Goal: Information Seeking & Learning: Learn about a topic

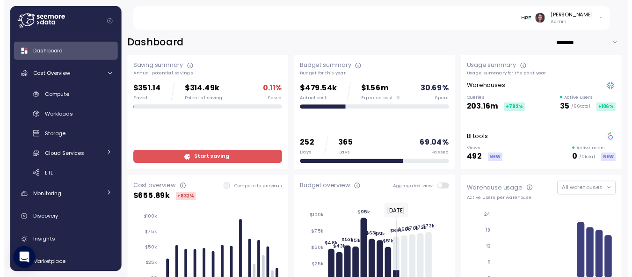
scroll to position [38, 0]
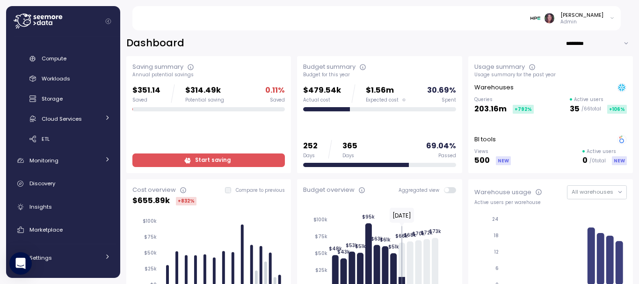
click at [197, 158] on span "Start saving" at bounding box center [213, 160] width 36 height 13
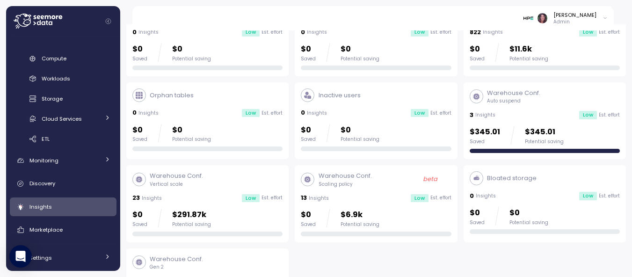
scroll to position [74, 0]
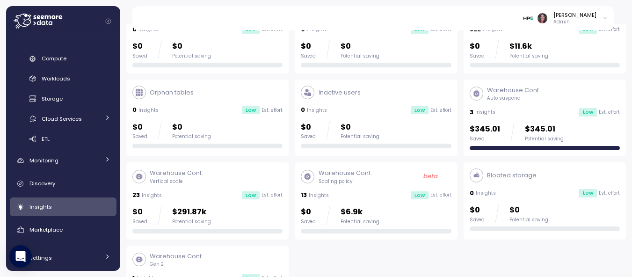
click at [188, 178] on p "Vertical scale" at bounding box center [176, 181] width 53 height 7
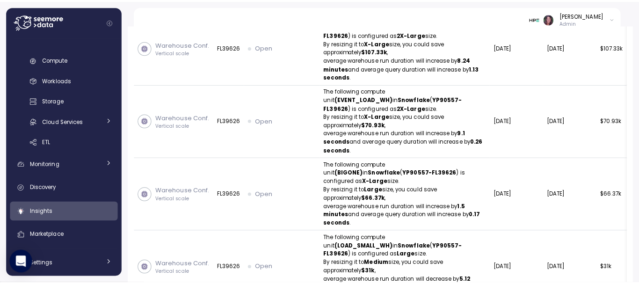
scroll to position [413, 0]
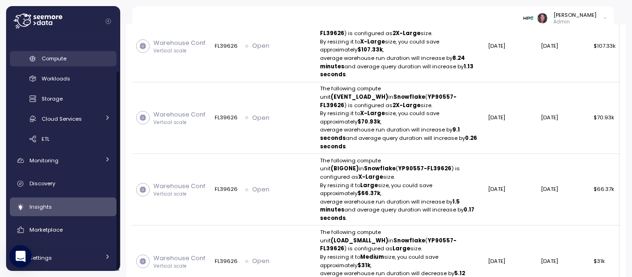
click at [52, 52] on link "Compute" at bounding box center [63, 58] width 107 height 15
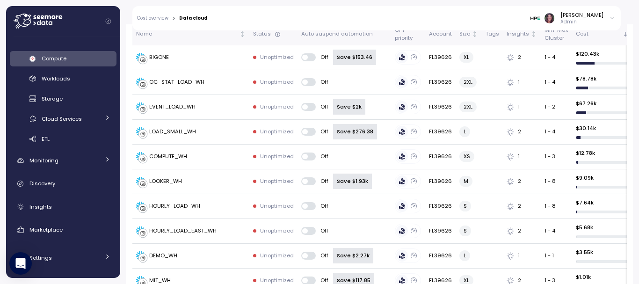
scroll to position [230, 0]
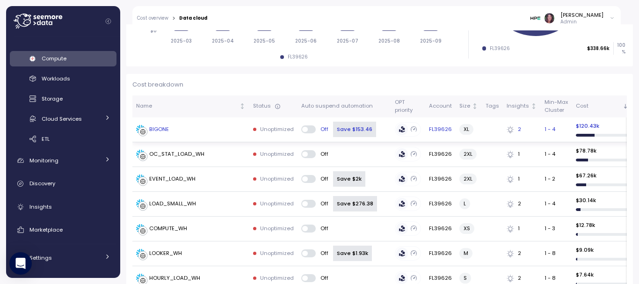
click at [183, 128] on div "BIGONE" at bounding box center [190, 129] width 109 height 9
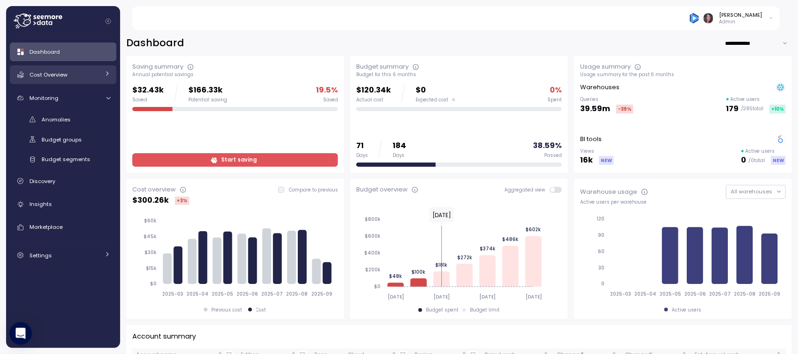
click at [44, 72] on span "Cost Overview" at bounding box center [48, 74] width 38 height 7
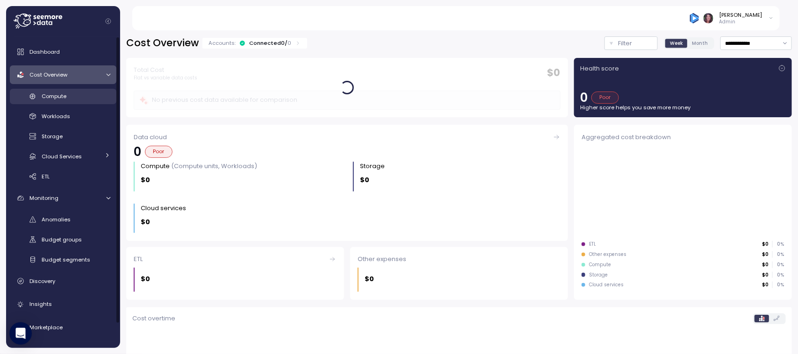
click at [69, 100] on div "Compute" at bounding box center [76, 96] width 69 height 9
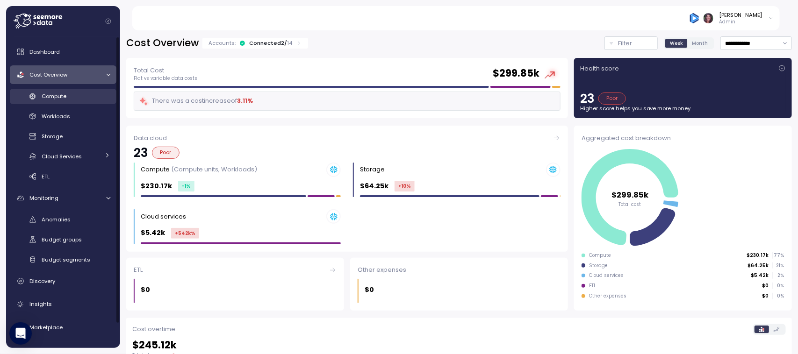
click at [69, 97] on div "Compute" at bounding box center [76, 96] width 69 height 9
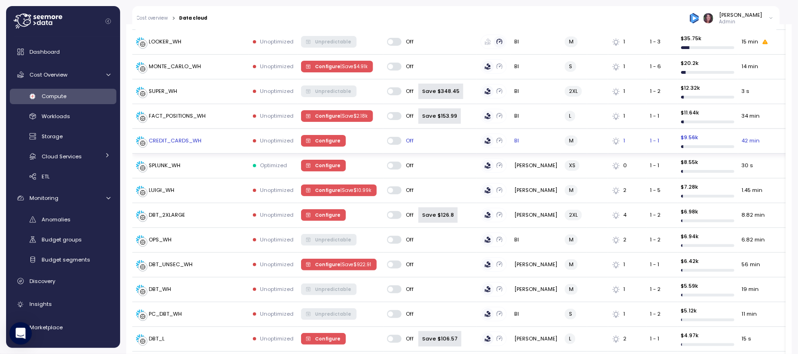
scroll to position [420, 0]
